Goal: Task Accomplishment & Management: Use online tool/utility

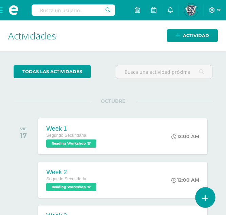
click at [204, 197] on icon at bounding box center [206, 198] width 6 height 8
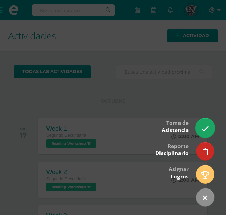
click at [205, 127] on icon at bounding box center [206, 129] width 8 height 8
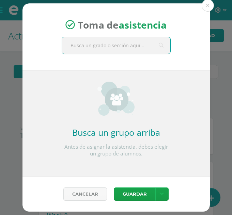
click at [109, 46] on input "text" at bounding box center [116, 45] width 108 height 17
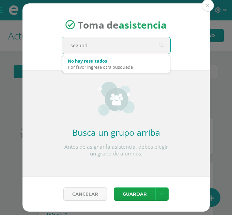
type input "segundo"
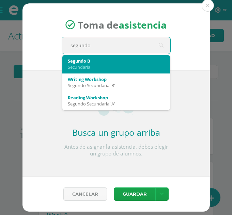
click at [96, 61] on div "Segundo B" at bounding box center [116, 61] width 97 height 6
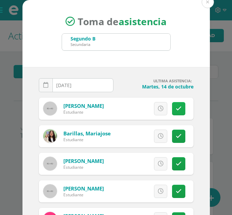
click at [172, 112] on link at bounding box center [178, 108] width 13 height 13
click at [157, 107] on icon at bounding box center [160, 109] width 6 height 6
click at [164, 106] on div "Excusa Detalles sobre excusa: Añadir excusa a todas las inasistencias del día C…" at bounding box center [153, 109] width 80 height 22
click at [175, 109] on link at bounding box center [178, 108] width 13 height 13
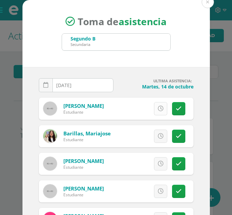
click at [175, 109] on link at bounding box center [178, 108] width 13 height 13
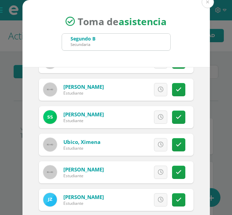
scroll to position [42, 0]
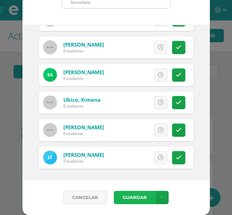
click at [131, 196] on button "Guardar" at bounding box center [134, 197] width 41 height 13
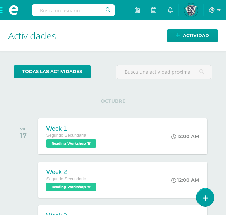
click at [6, 12] on span at bounding box center [13, 10] width 27 height 20
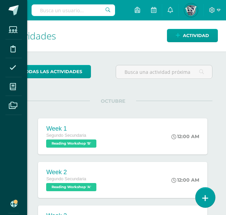
click at [207, 200] on icon at bounding box center [206, 198] width 6 height 8
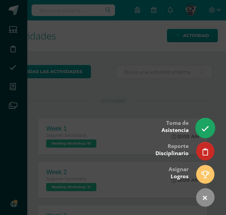
click at [208, 121] on link at bounding box center [205, 128] width 19 height 20
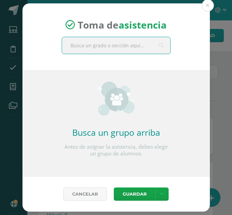
click at [141, 41] on input "text" at bounding box center [116, 45] width 108 height 17
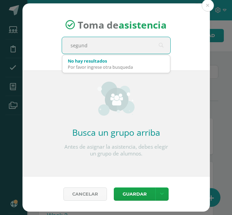
type input "segundo"
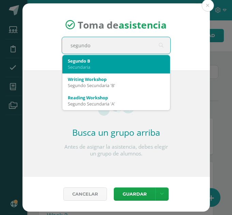
click at [121, 66] on div "Secundaria" at bounding box center [116, 67] width 97 height 6
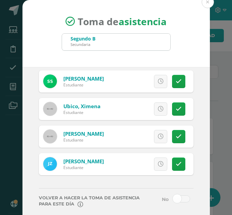
scroll to position [42, 0]
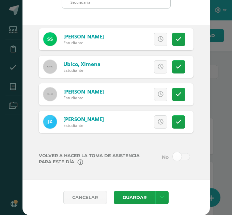
click at [174, 157] on span at bounding box center [181, 156] width 17 height 7
click at [0, 0] on input "checkbox" at bounding box center [0, 0] width 0 height 0
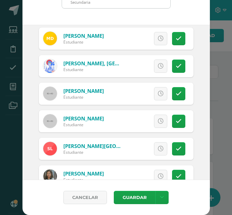
scroll to position [0, 0]
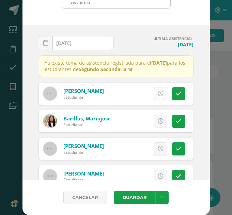
click at [154, 90] on link at bounding box center [160, 93] width 13 height 13
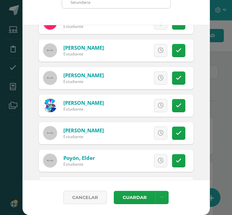
scroll to position [633, 0]
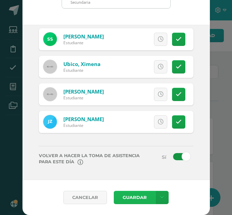
click at [138, 196] on button "Guardar" at bounding box center [134, 197] width 41 height 13
